Goal: Navigation & Orientation: Find specific page/section

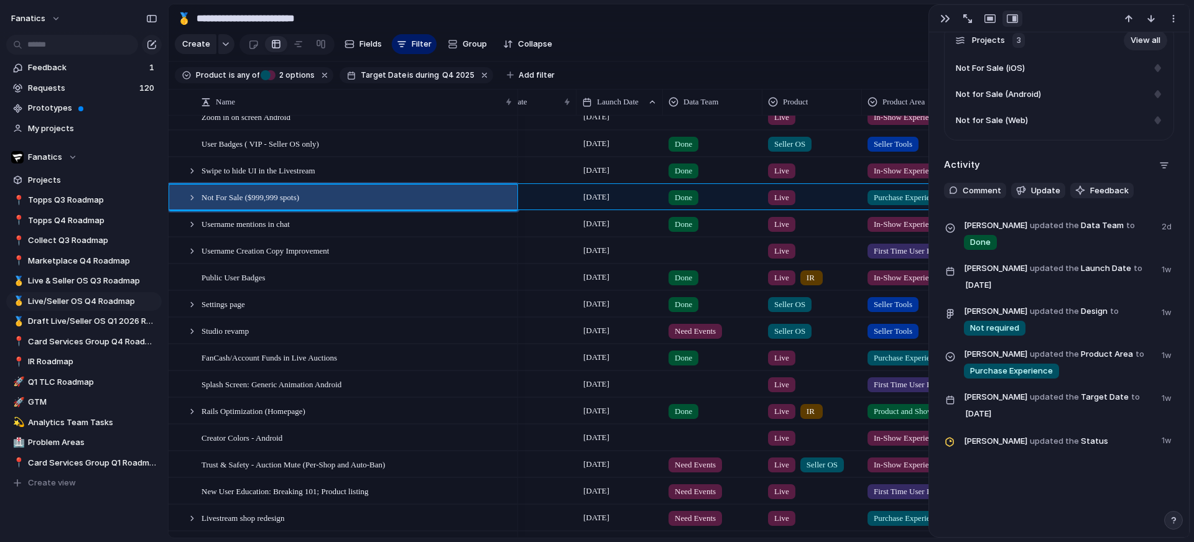
scroll to position [748, 0]
click at [401, 300] on div "Settings page" at bounding box center [357, 304] width 312 height 25
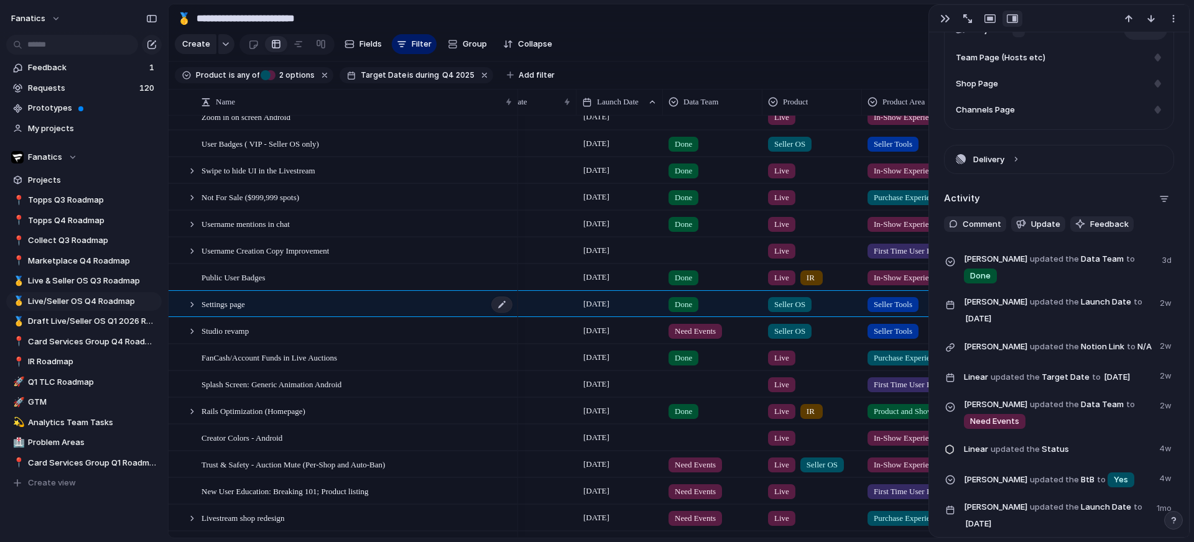
scroll to position [769, 0]
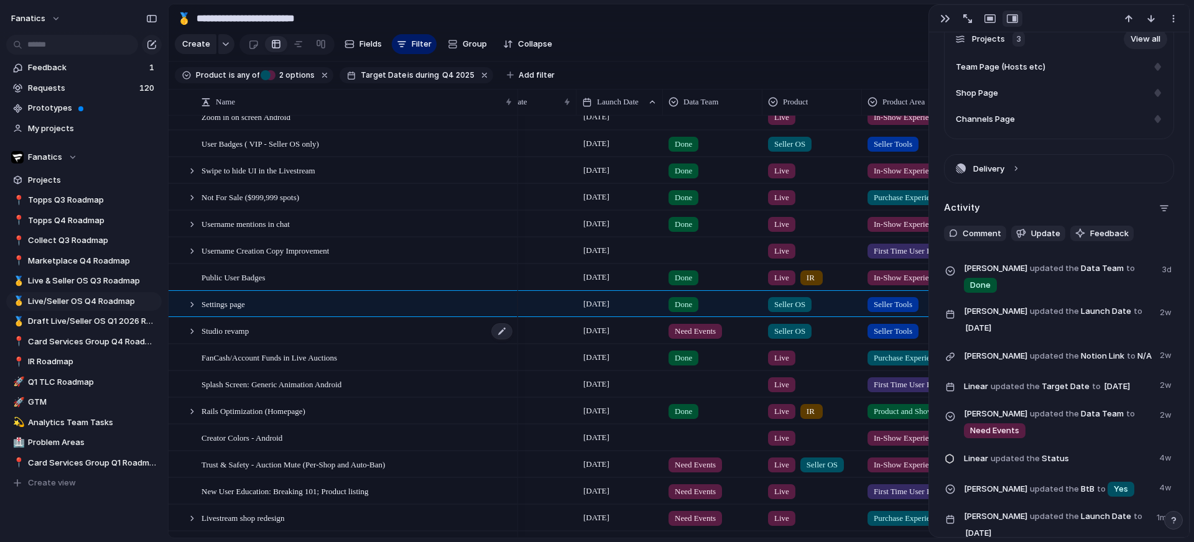
click at [384, 323] on div "Studio revamp" at bounding box center [357, 330] width 312 height 25
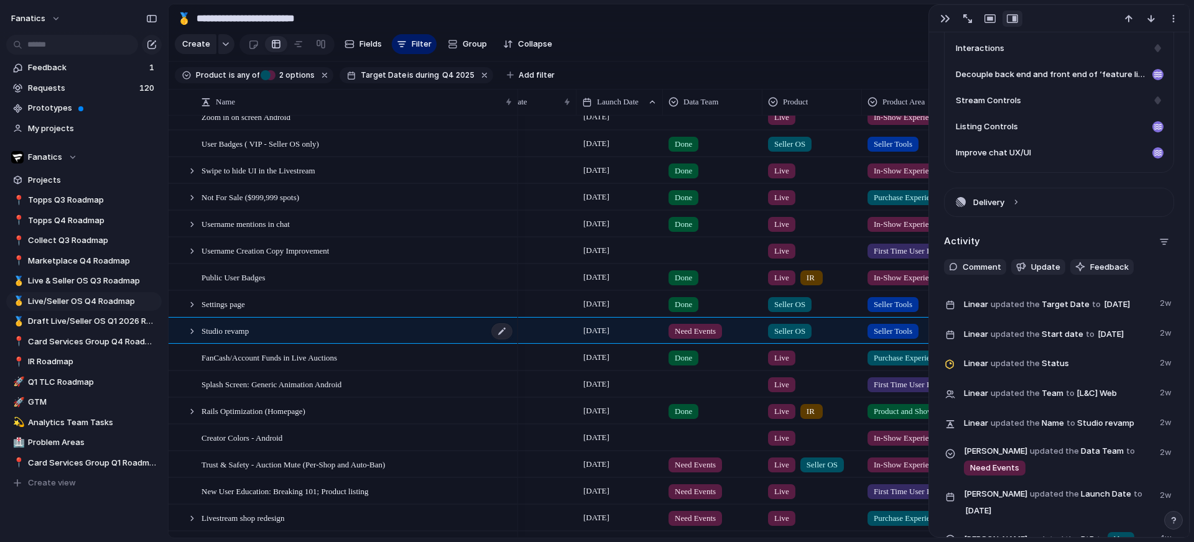
scroll to position [724, 0]
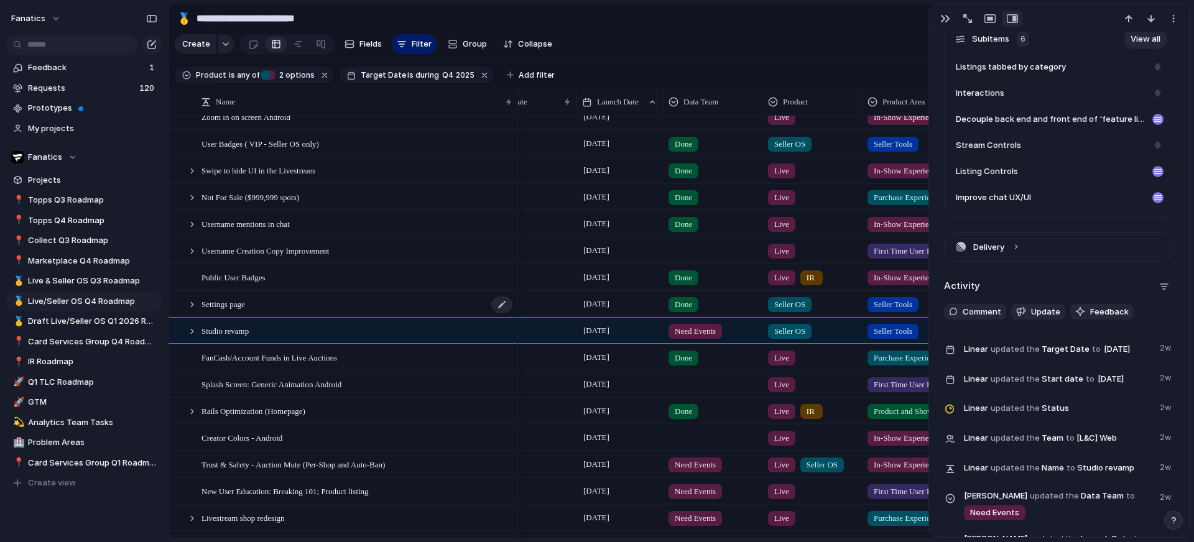
click at [376, 301] on div "Settings page" at bounding box center [357, 304] width 312 height 25
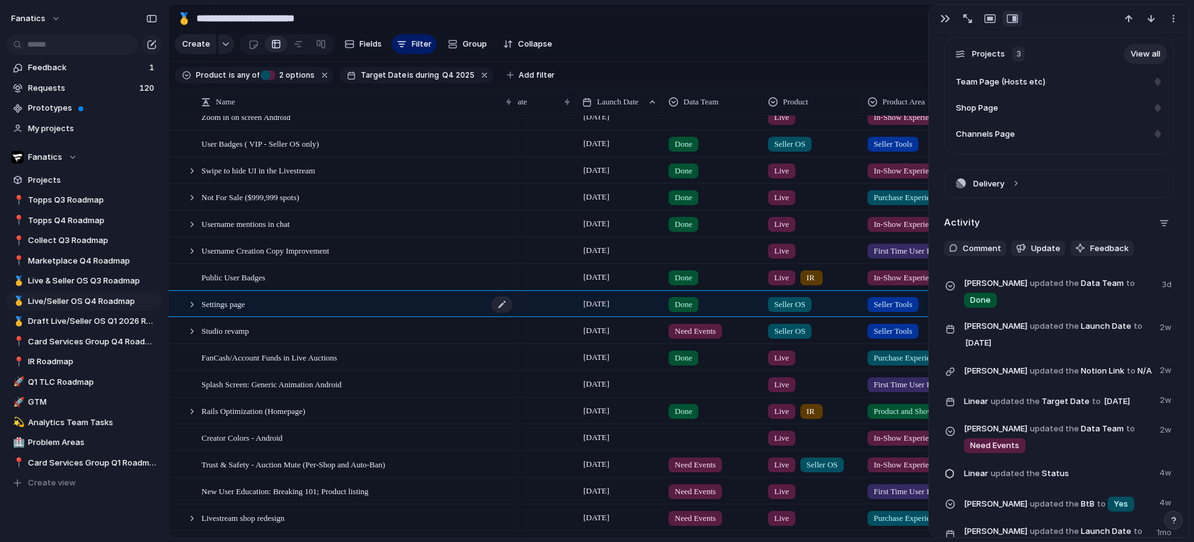
scroll to position [769, 0]
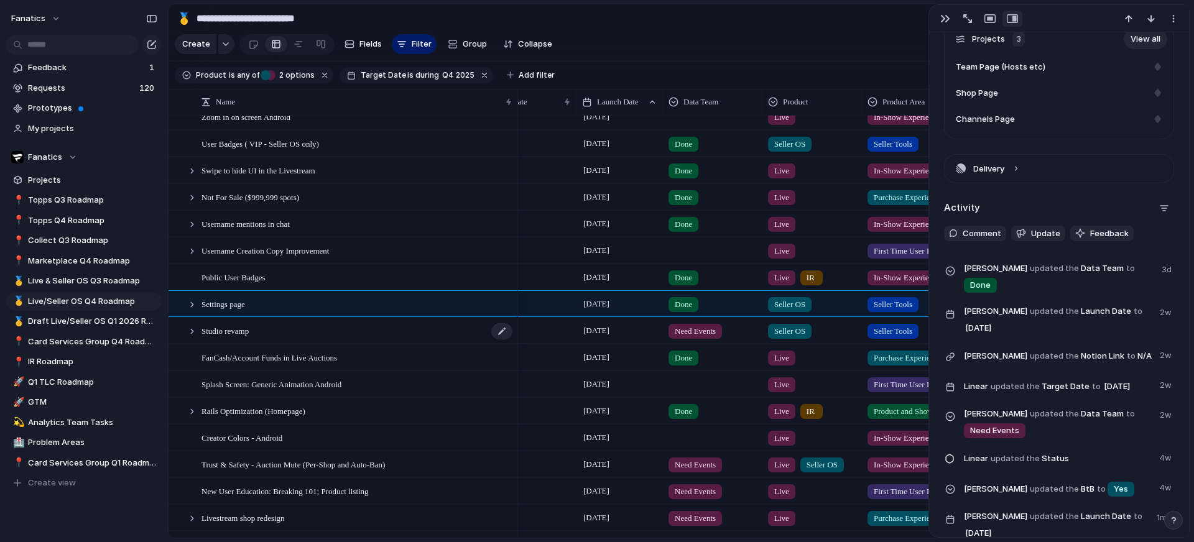
click at [421, 331] on div "Studio revamp" at bounding box center [357, 330] width 312 height 25
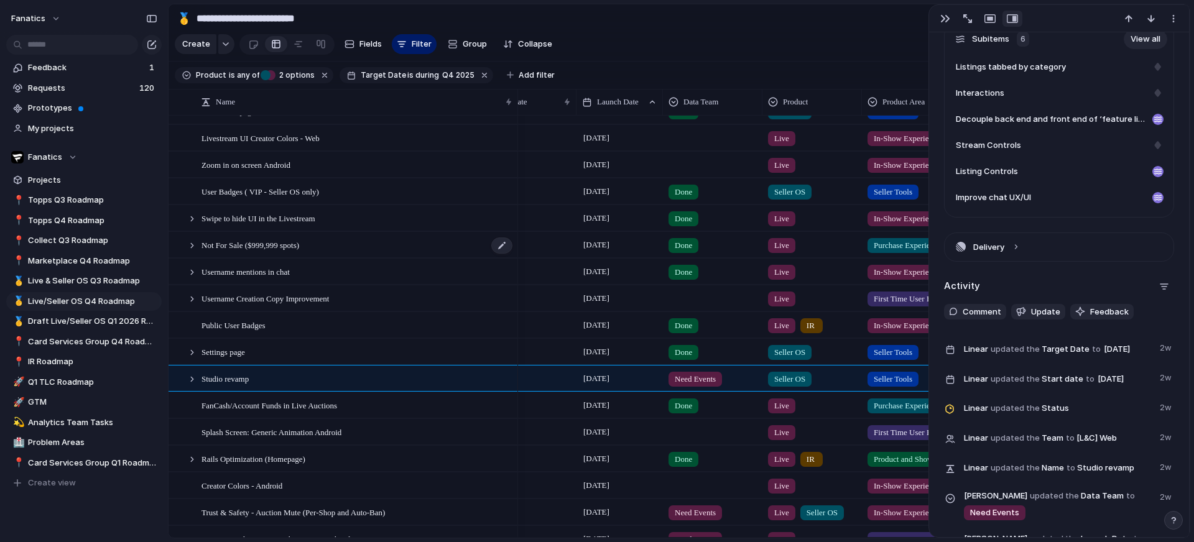
scroll to position [71, 0]
click at [256, 347] on div "Settings page" at bounding box center [357, 352] width 312 height 25
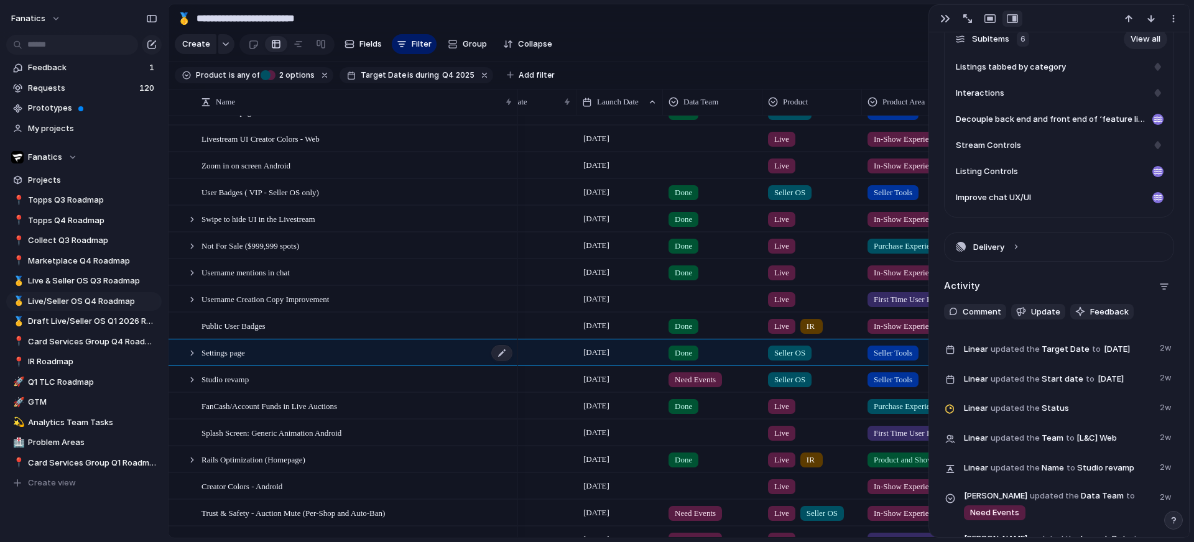
scroll to position [769, 0]
